Goal: Complete application form

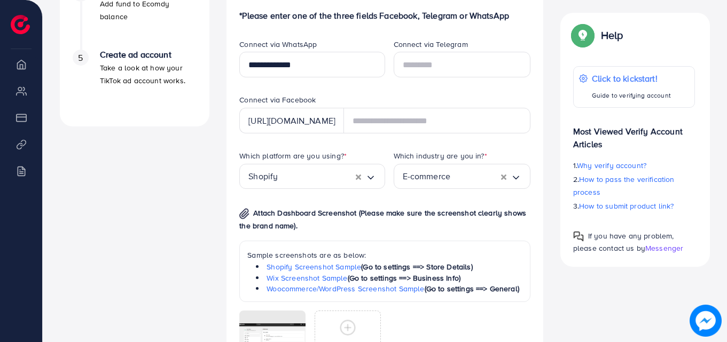
scroll to position [481, 0]
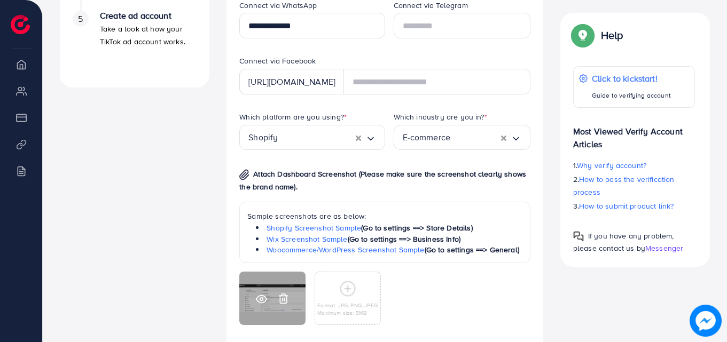
click at [284, 297] on icon at bounding box center [283, 298] width 11 height 11
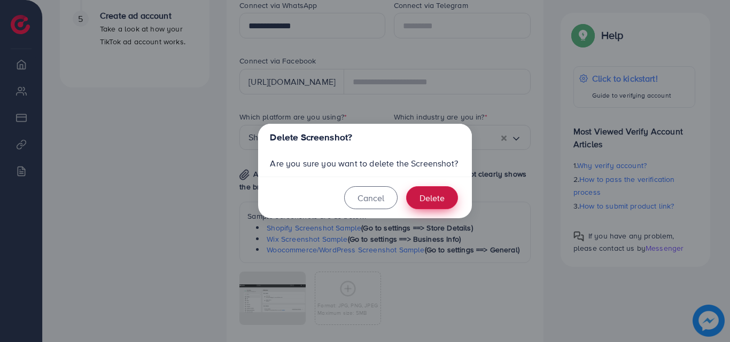
click at [424, 205] on button "Delete" at bounding box center [432, 197] width 52 height 23
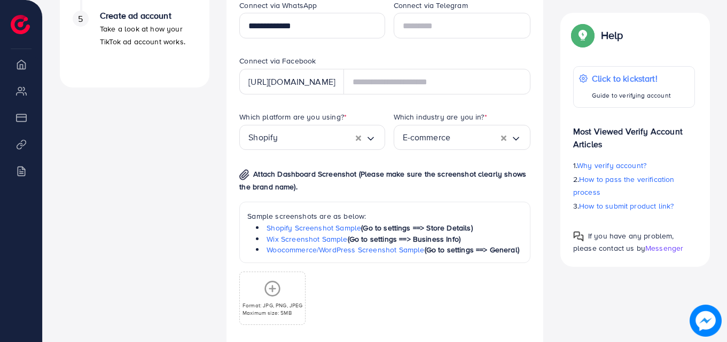
click at [264, 297] on icon at bounding box center [272, 288] width 17 height 17
click at [350, 224] on link "Shopify Screenshot Sample" at bounding box center [313, 228] width 95 height 11
click at [271, 295] on circle at bounding box center [272, 289] width 14 height 14
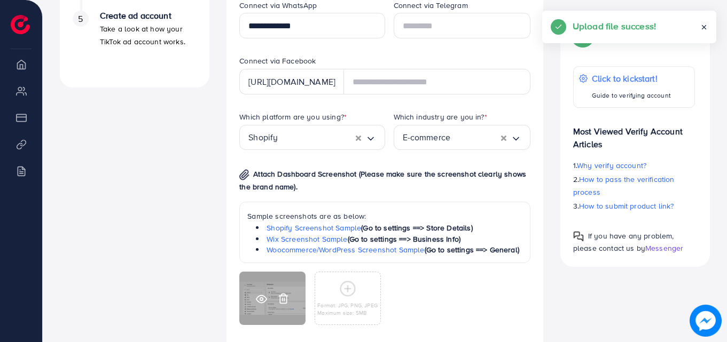
click at [263, 297] on icon at bounding box center [261, 299] width 11 height 11
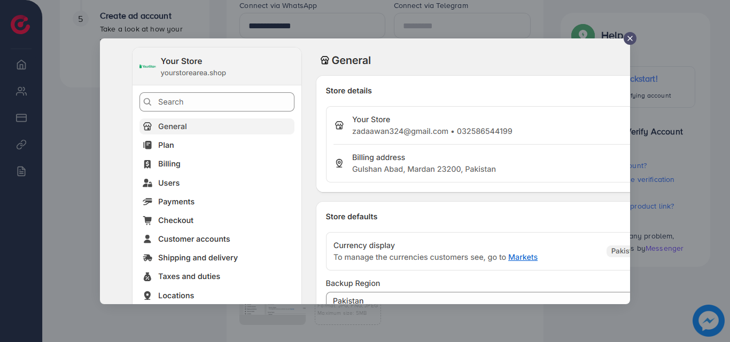
click at [629, 40] on icon at bounding box center [629, 38] width 9 height 9
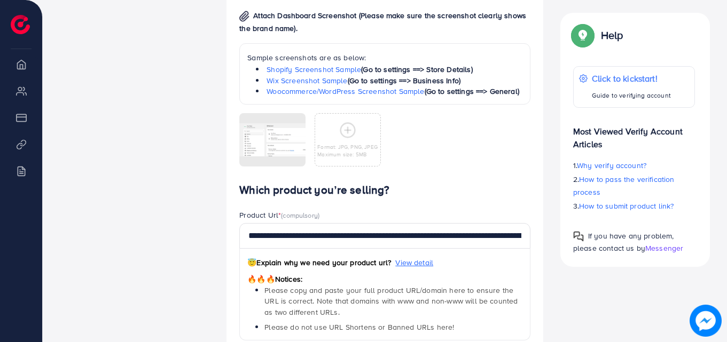
scroll to position [641, 0]
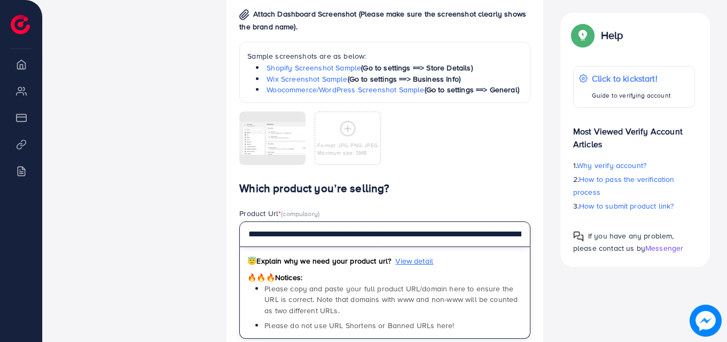
click at [301, 238] on input "**********" at bounding box center [384, 235] width 291 height 26
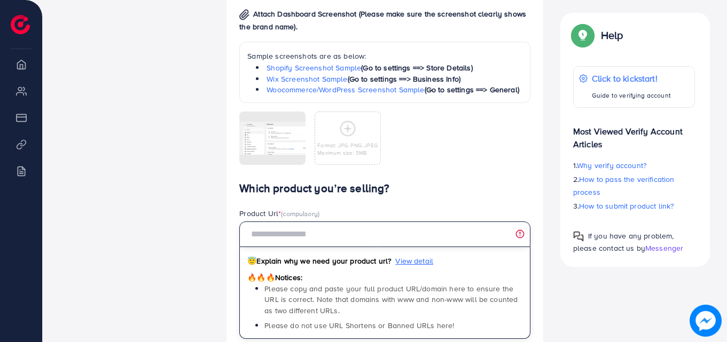
paste input "**********"
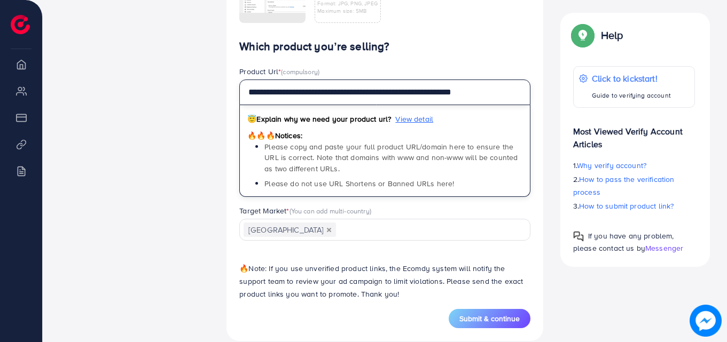
scroll to position [799, 0]
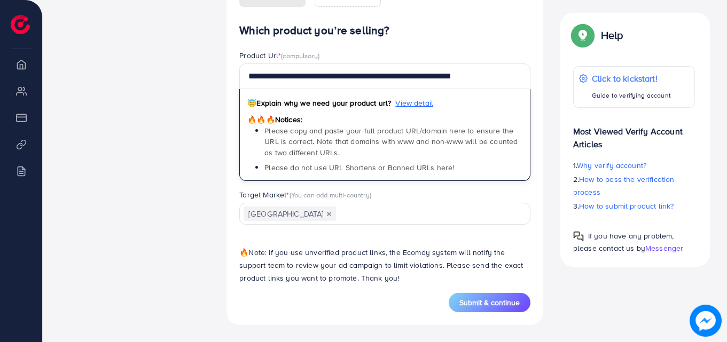
drag, startPoint x: 468, startPoint y: 304, endPoint x: 370, endPoint y: 305, distance: 98.8
click at [467, 307] on span "Submit & continue" at bounding box center [489, 302] width 60 height 11
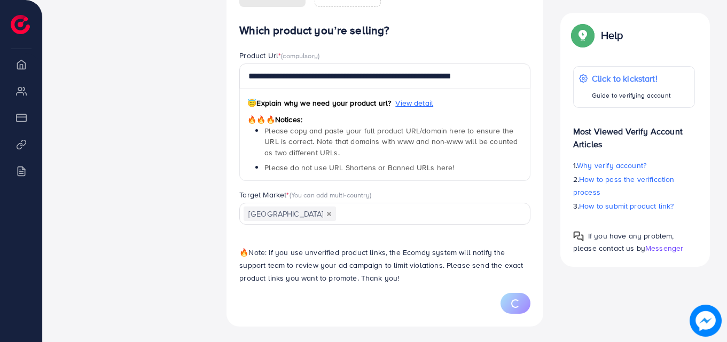
type input "**********"
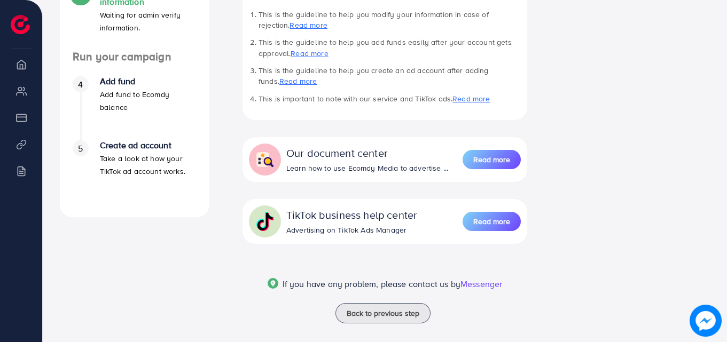
scroll to position [362, 0]
